Goal: Information Seeking & Learning: Learn about a topic

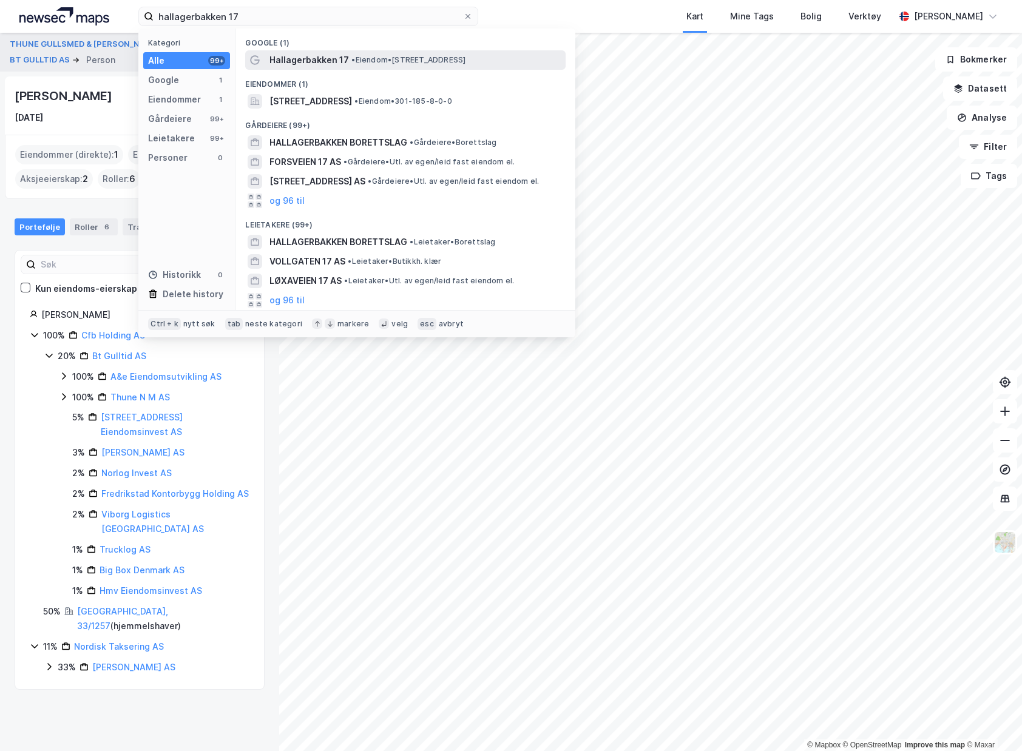
type input "hallagerbakken 17"
click at [304, 53] on span "Hallagerbakken 17" at bounding box center [309, 60] width 80 height 15
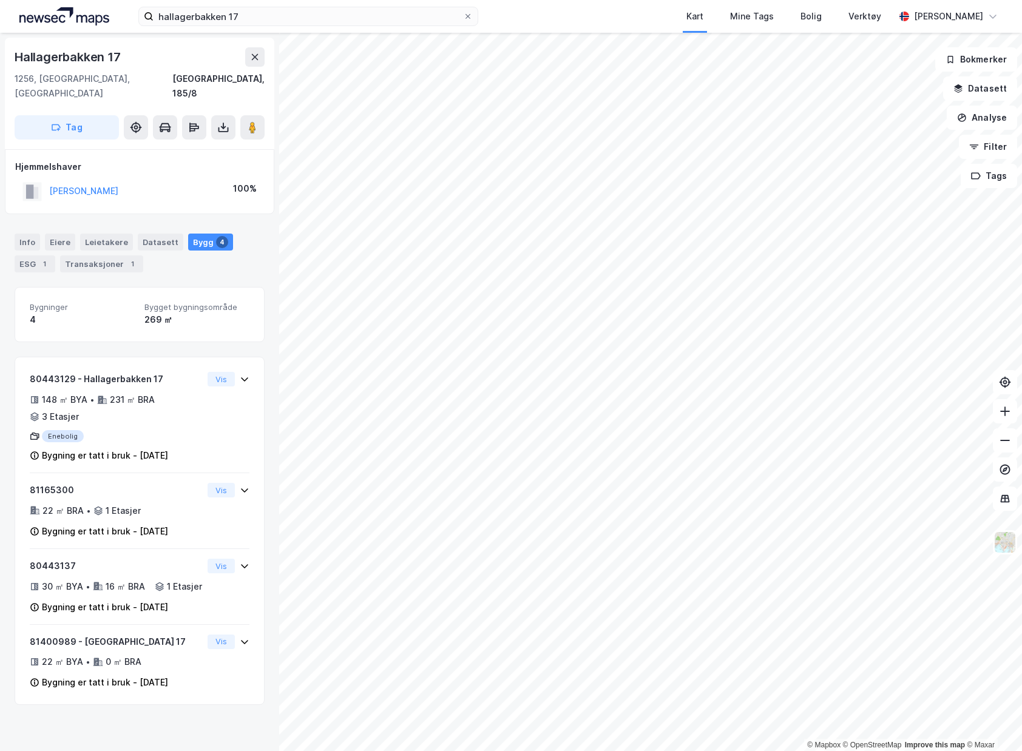
click at [128, 179] on div "[PERSON_NAME] 100%" at bounding box center [139, 191] width 249 height 25
click at [0, 0] on button "[PERSON_NAME]" at bounding box center [0, 0] width 0 height 0
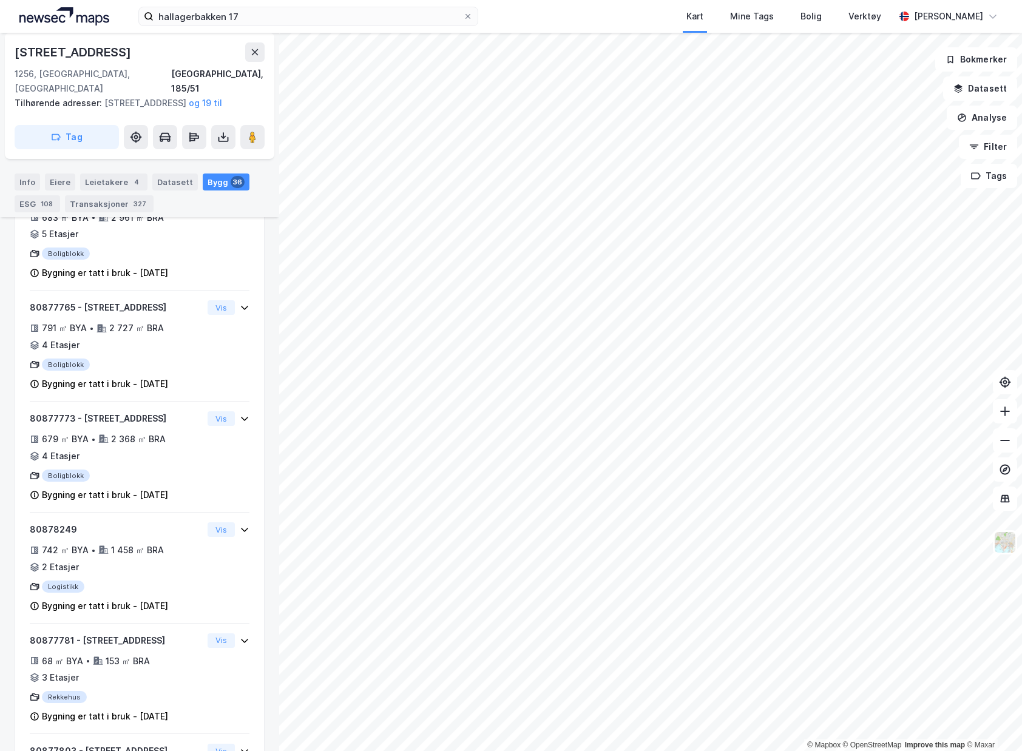
scroll to position [435, 0]
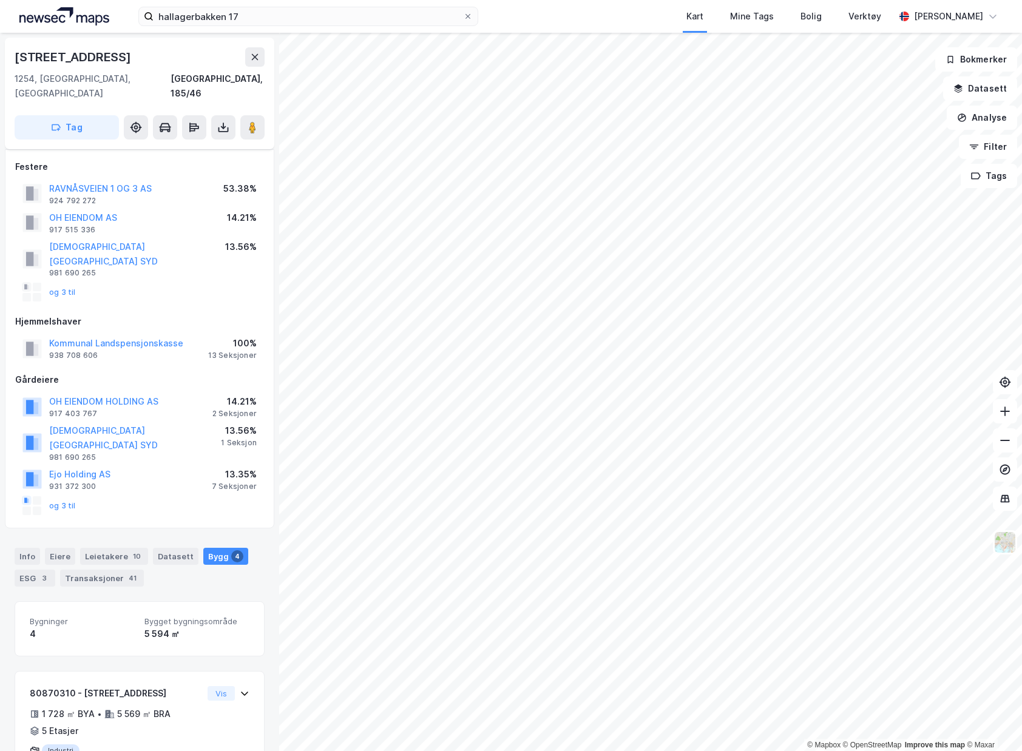
scroll to position [328, 0]
